Goal: Answer question/provide support: Share knowledge or assist other users

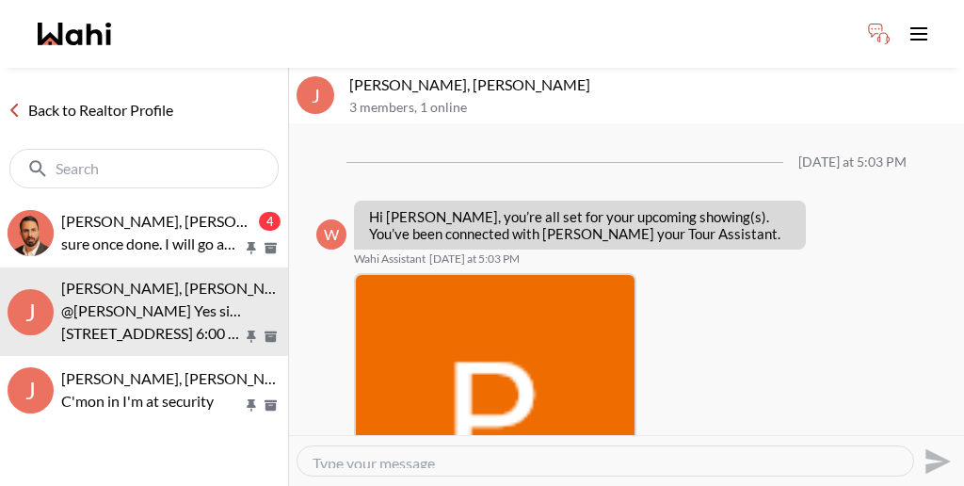
scroll to position [978, 0]
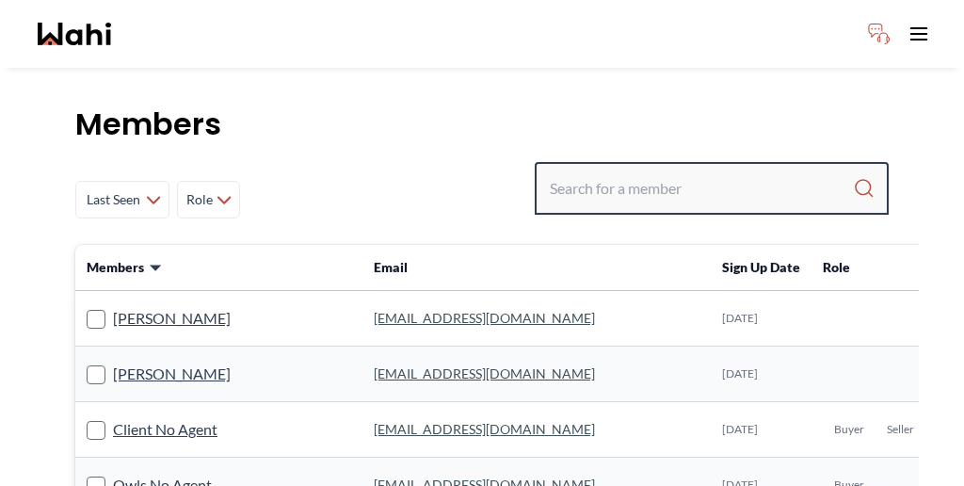
click at [720, 171] on input "Search input" at bounding box center [701, 188] width 303 height 34
paste input "saha.pradip85@gmail.com"
type input "saha.pradip85@gmail.com"
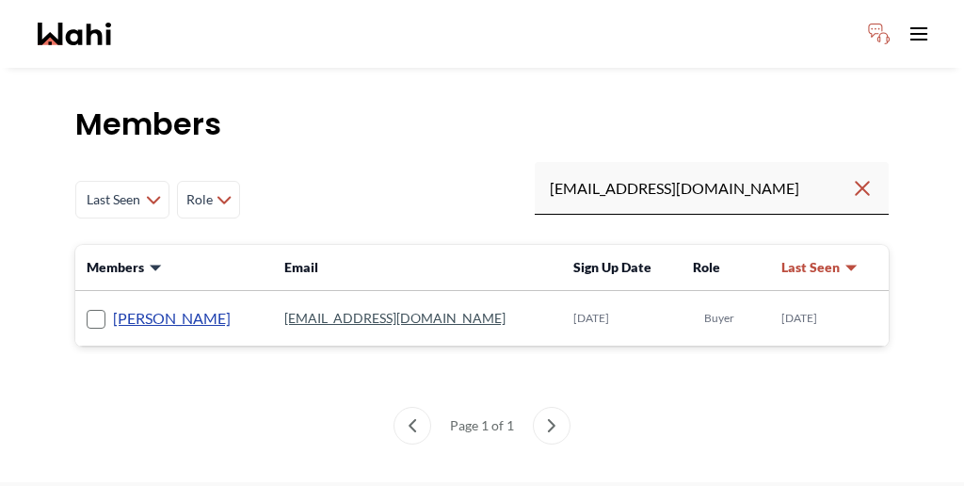
click at [138, 306] on link "Pradip Saha" at bounding box center [172, 318] width 118 height 24
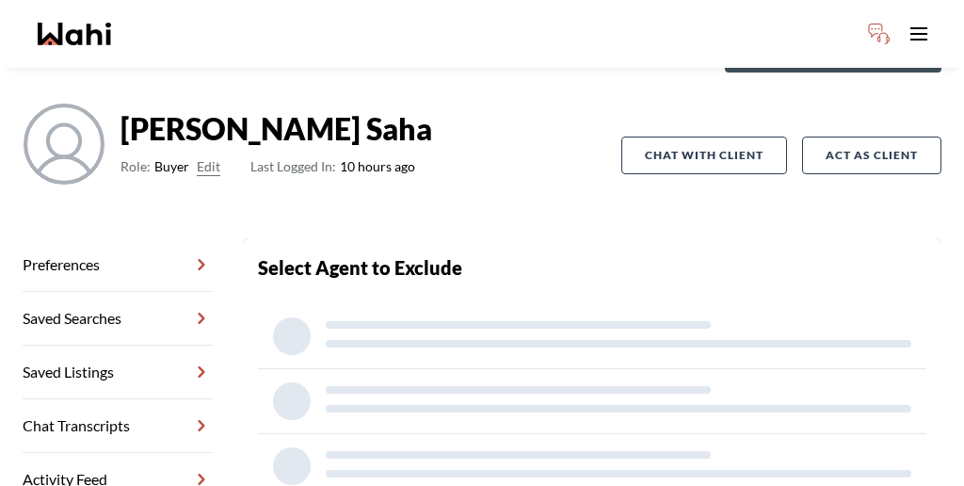
scroll to position [90, 0]
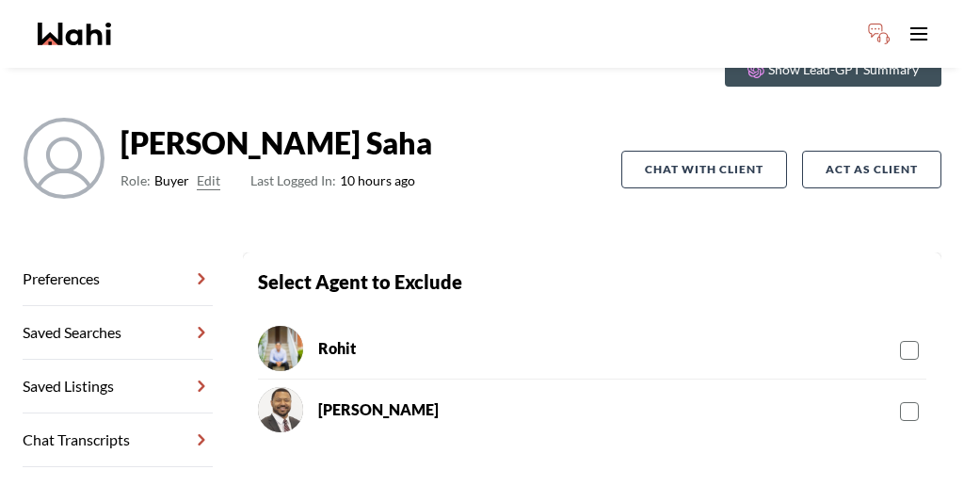
click at [138, 413] on link "Chat Transcripts" at bounding box center [118, 440] width 190 height 54
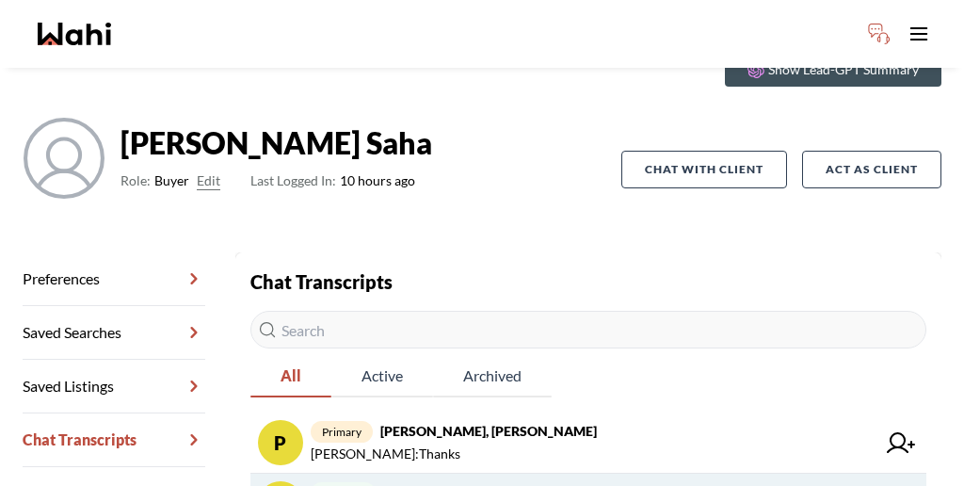
click at [401, 484] on strong "Pradip Saha, Paul, Faraz" at bounding box center [491, 492] width 217 height 16
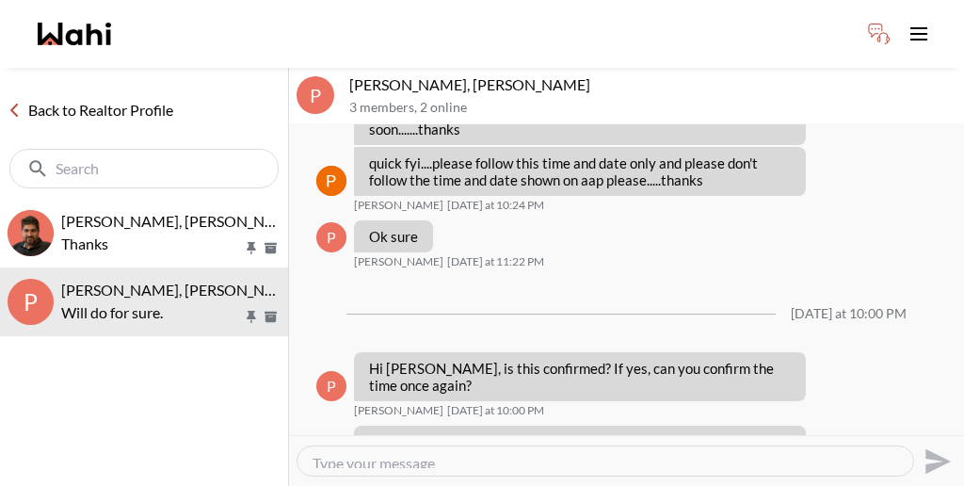
scroll to position [1687, 0]
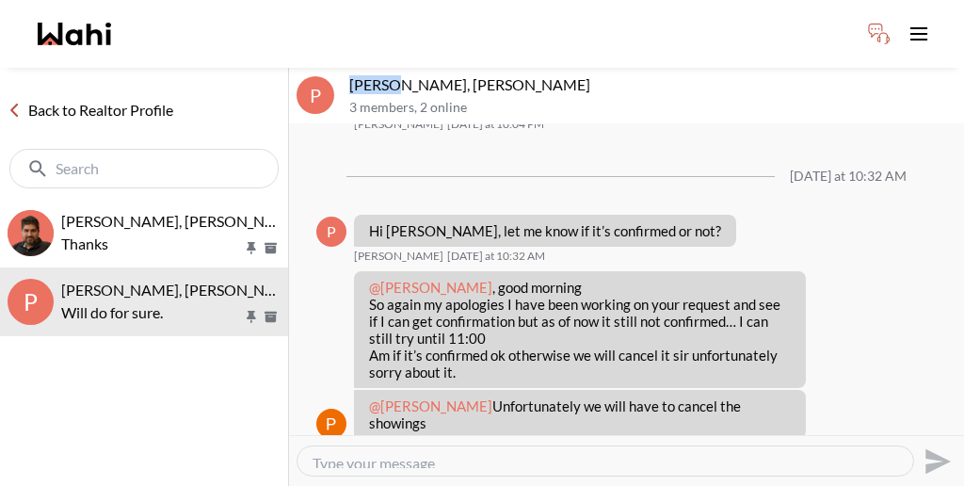
drag, startPoint x: 377, startPoint y: 64, endPoint x: 347, endPoint y: 62, distance: 30.2
click at [349, 75] on p "Pradip Saha, Paul, Faraz" at bounding box center [653, 84] width 608 height 19
copy p "Pradip"
click at [65, 98] on link "Back to Realtor Profile" at bounding box center [90, 110] width 181 height 24
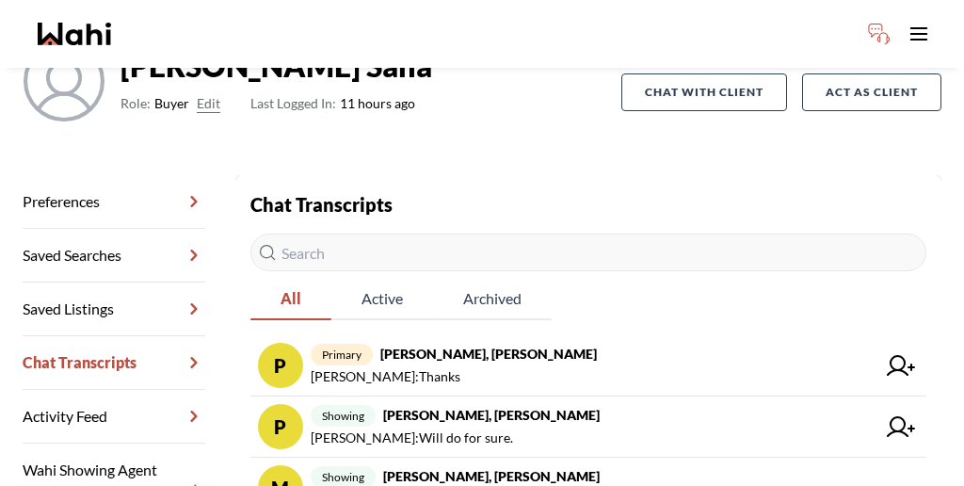
scroll to position [173, 0]
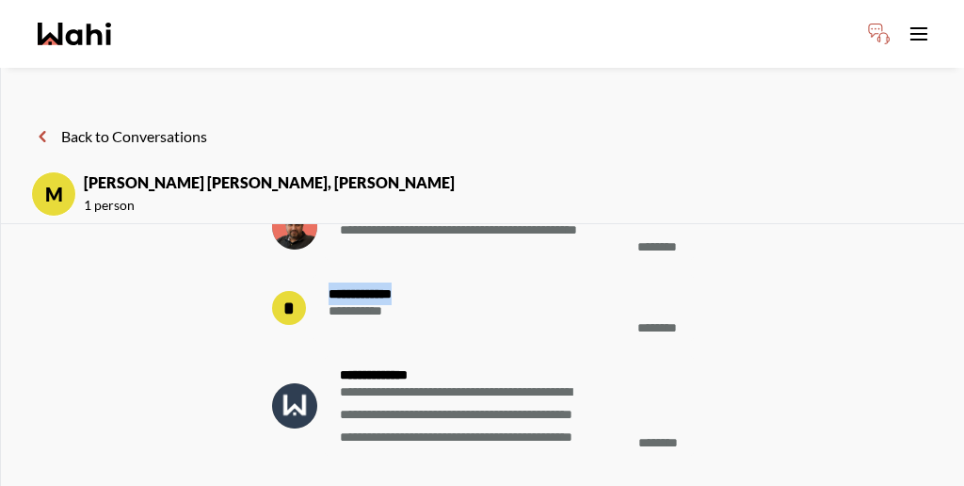
drag, startPoint x: 441, startPoint y: 289, endPoint x: 364, endPoint y: 290, distance: 77.2
click at [364, 290] on div "**********" at bounding box center [504, 308] width 381 height 66
copy strong "**********"
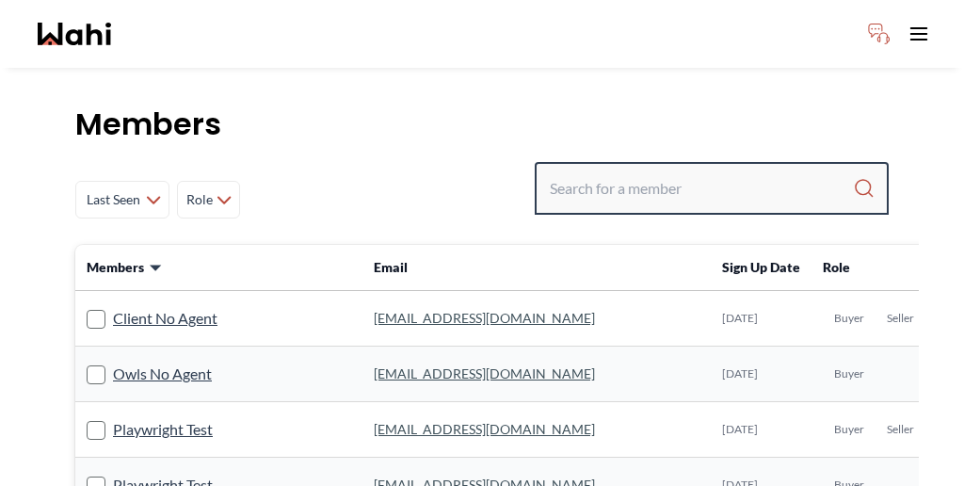
click at [684, 171] on input "Search input" at bounding box center [701, 188] width 303 height 34
paste input "Pradeep Pradhan"
type input "Pradeep Pradhan"
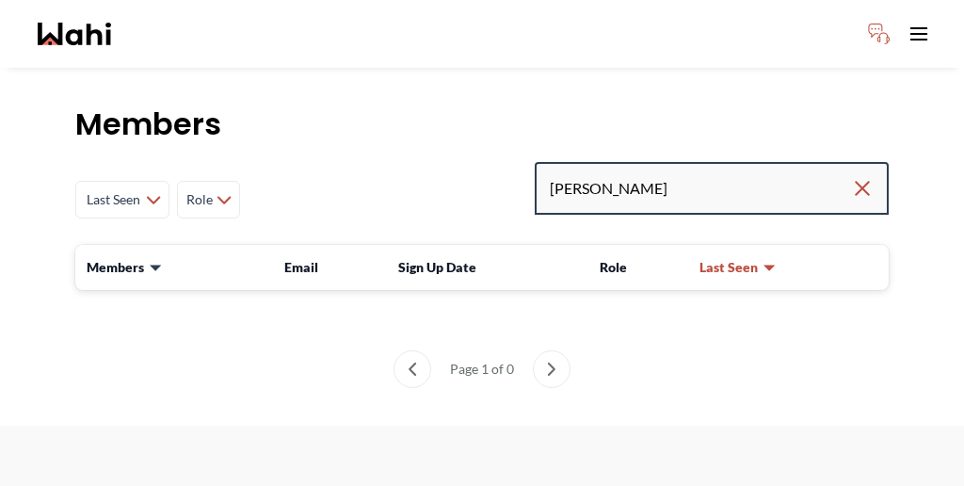
drag, startPoint x: 766, startPoint y: 136, endPoint x: 717, endPoint y: 127, distance: 49.7
click at [717, 162] on div "Pradeep Pradhan" at bounding box center [712, 188] width 354 height 53
click at [685, 171] on input "Pradeep Pradhan" at bounding box center [700, 188] width 301 height 34
drag, startPoint x: 695, startPoint y: 137, endPoint x: 586, endPoint y: 137, distance: 109.3
click at [588, 162] on div "Last Seen Less day than 1 day ago 1 day ago - 3 days ago 3 days ago - 1 week ag…" at bounding box center [482, 199] width 814 height 75
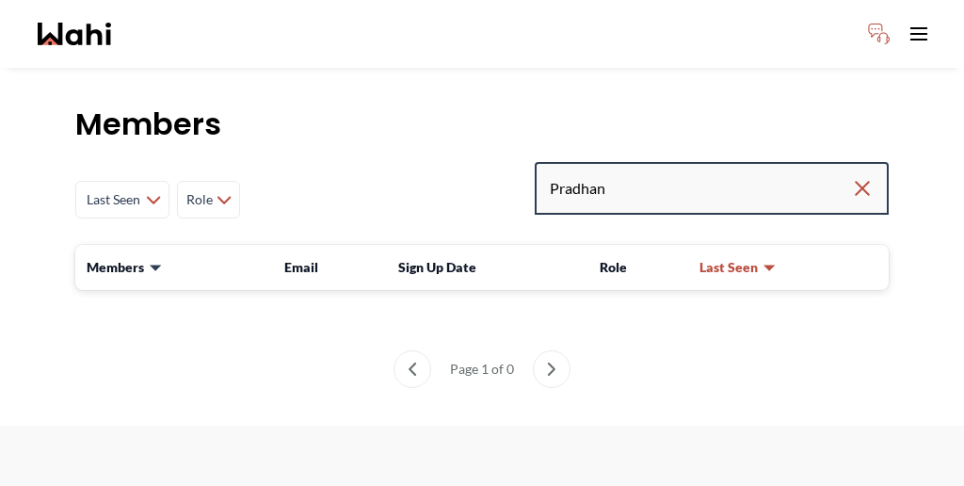
type input "Pradhan"
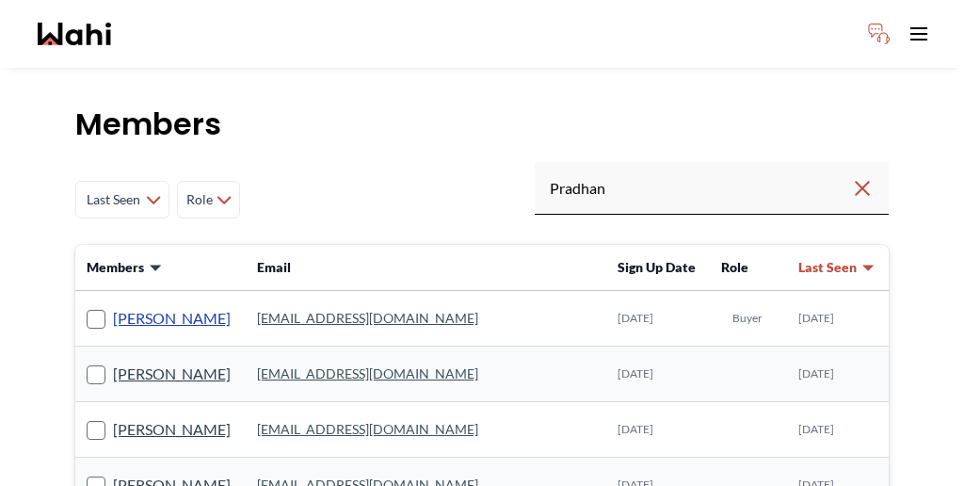
click at [132, 306] on link "Pradeep Pradhan" at bounding box center [172, 318] width 118 height 24
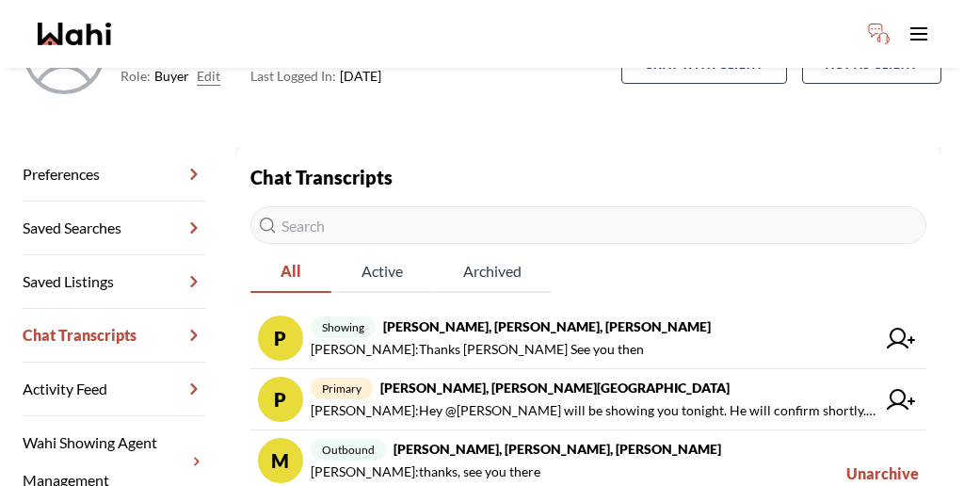
scroll to position [238, 0]
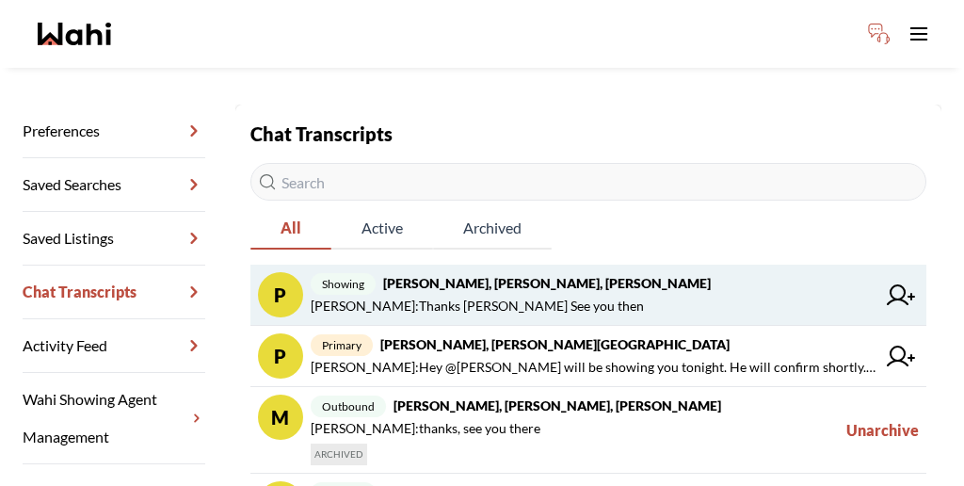
click at [448, 295] on span "Paul Sharma : Thanks Paul See you then" at bounding box center [477, 306] width 333 height 23
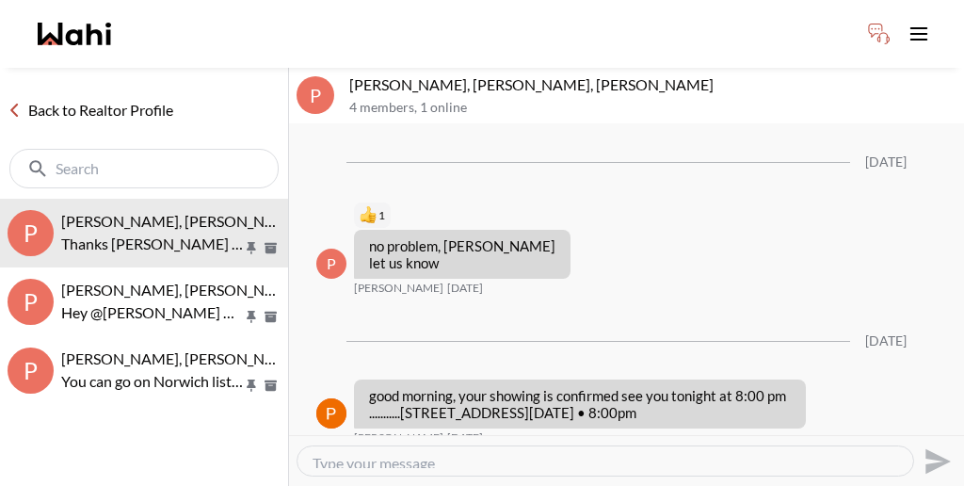
scroll to position [1927, 0]
